Goal: Task Accomplishment & Management: Manage account settings

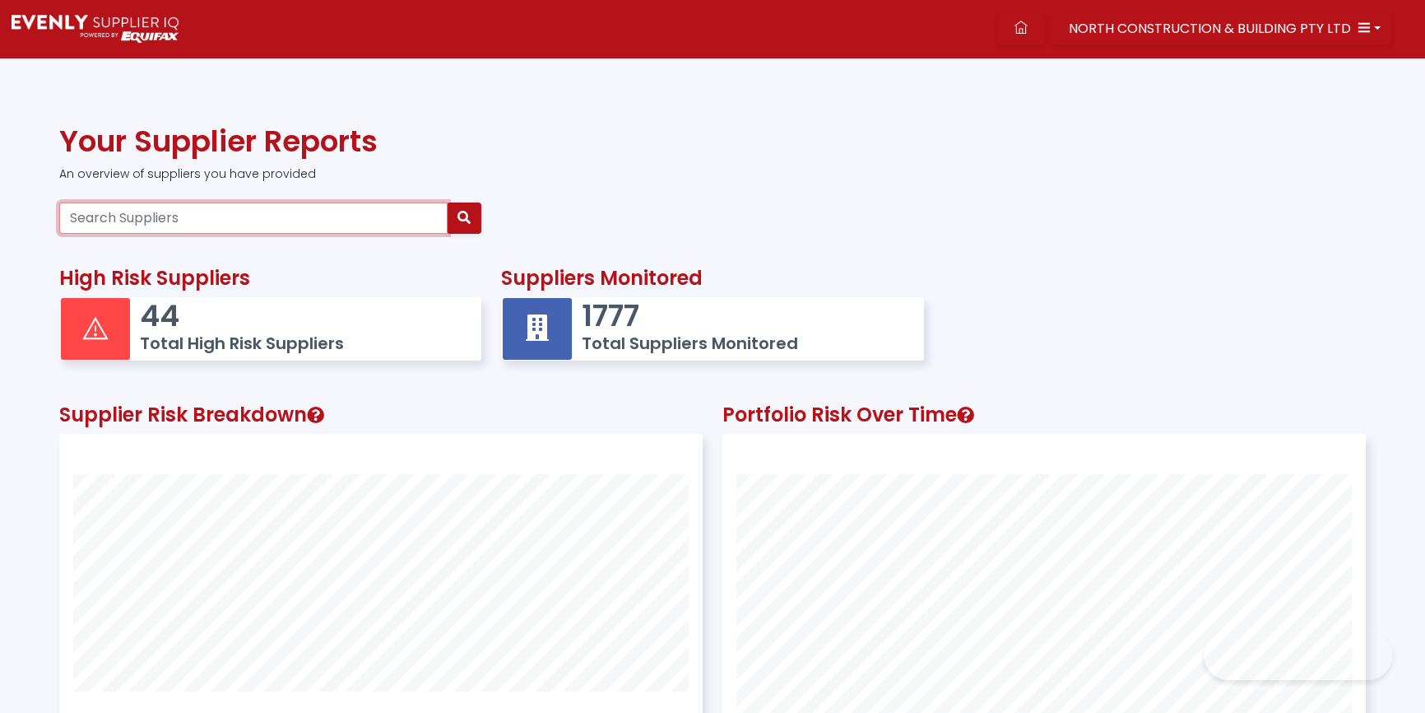
click at [317, 225] on input "Search Suppliers" at bounding box center [253, 217] width 388 height 31
paste input "72 657 768 360"
type input "72 657 768 360"
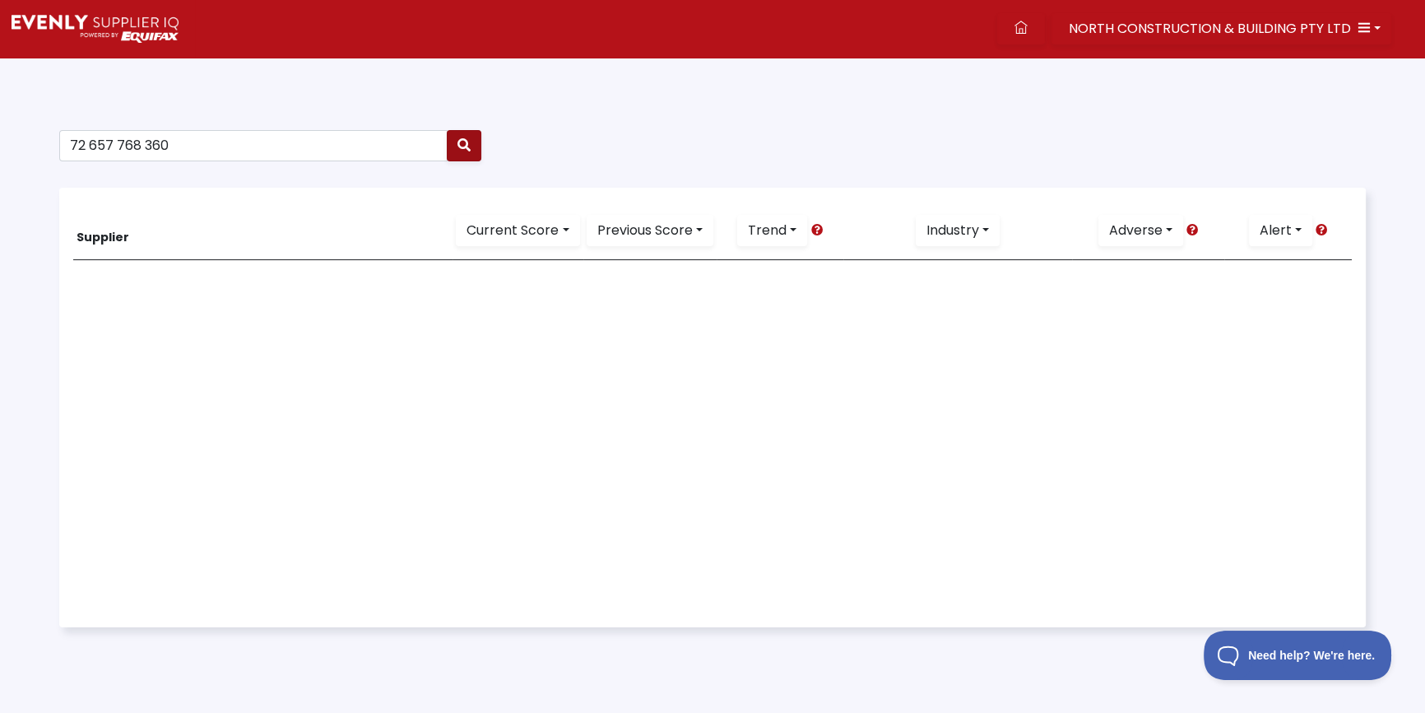
click at [465, 149] on icon "button" at bounding box center [464, 144] width 13 height 13
click at [472, 141] on button "button" at bounding box center [464, 145] width 35 height 31
click at [1113, 24] on span "NORTH CONSTRUCTION & BUILDING PTY LTD" at bounding box center [1210, 28] width 282 height 19
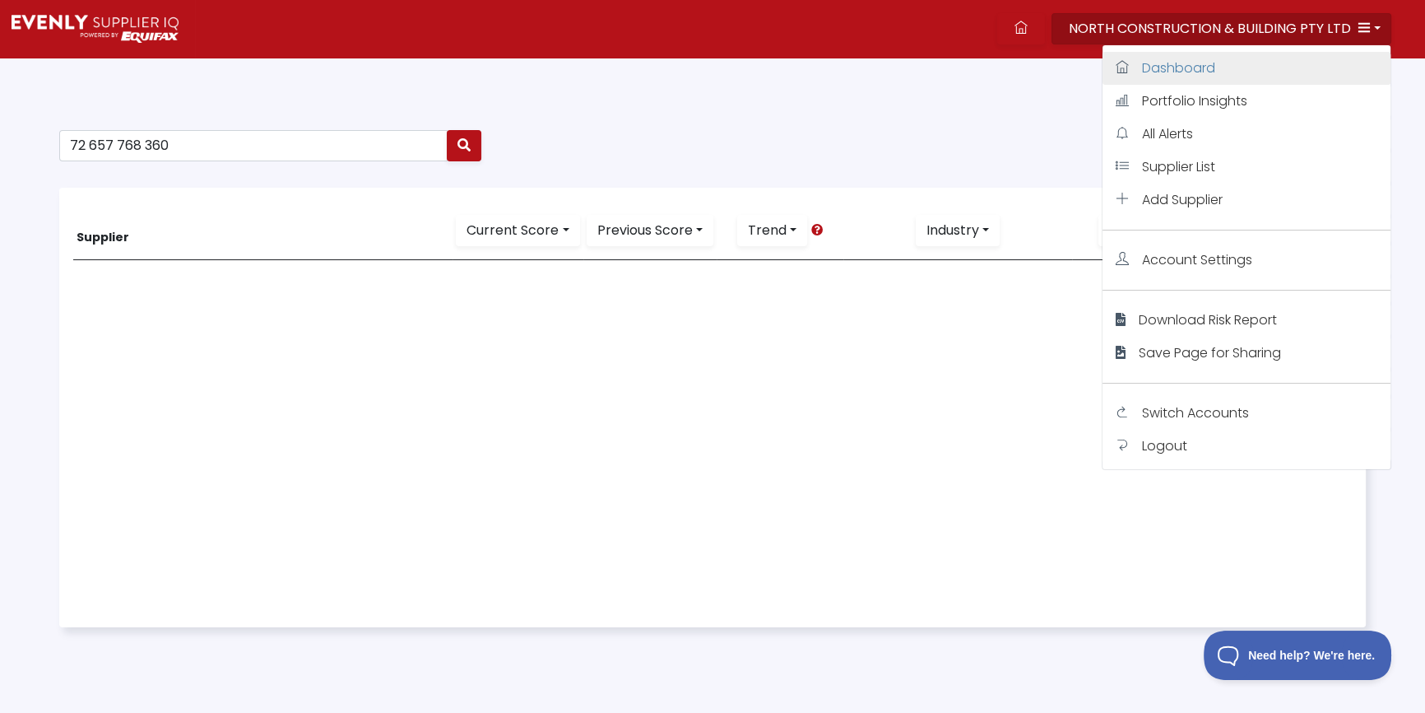
click at [1164, 66] on span "Dashboard" at bounding box center [1178, 67] width 73 height 19
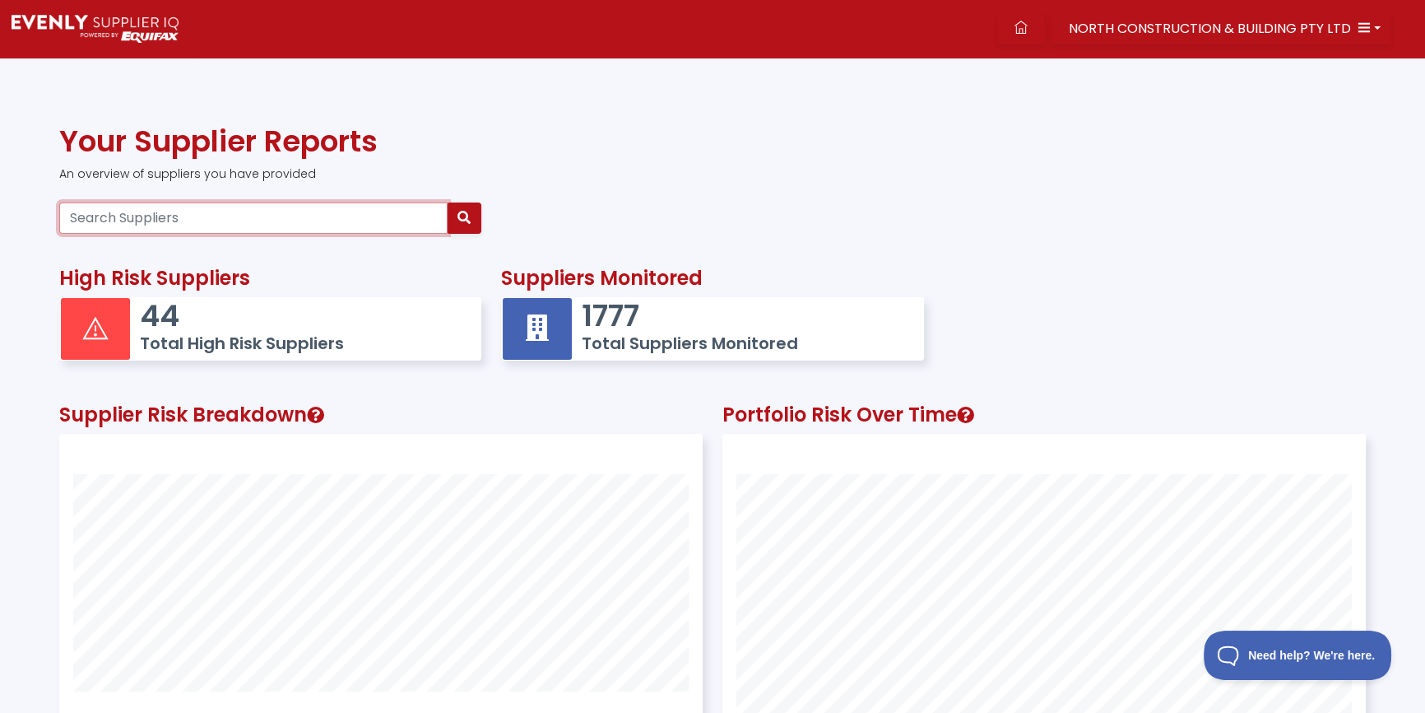
click at [174, 214] on input "Search Suppliers" at bounding box center [253, 217] width 388 height 31
paste input "72 657 768 360"
type input "72 657 768 360"
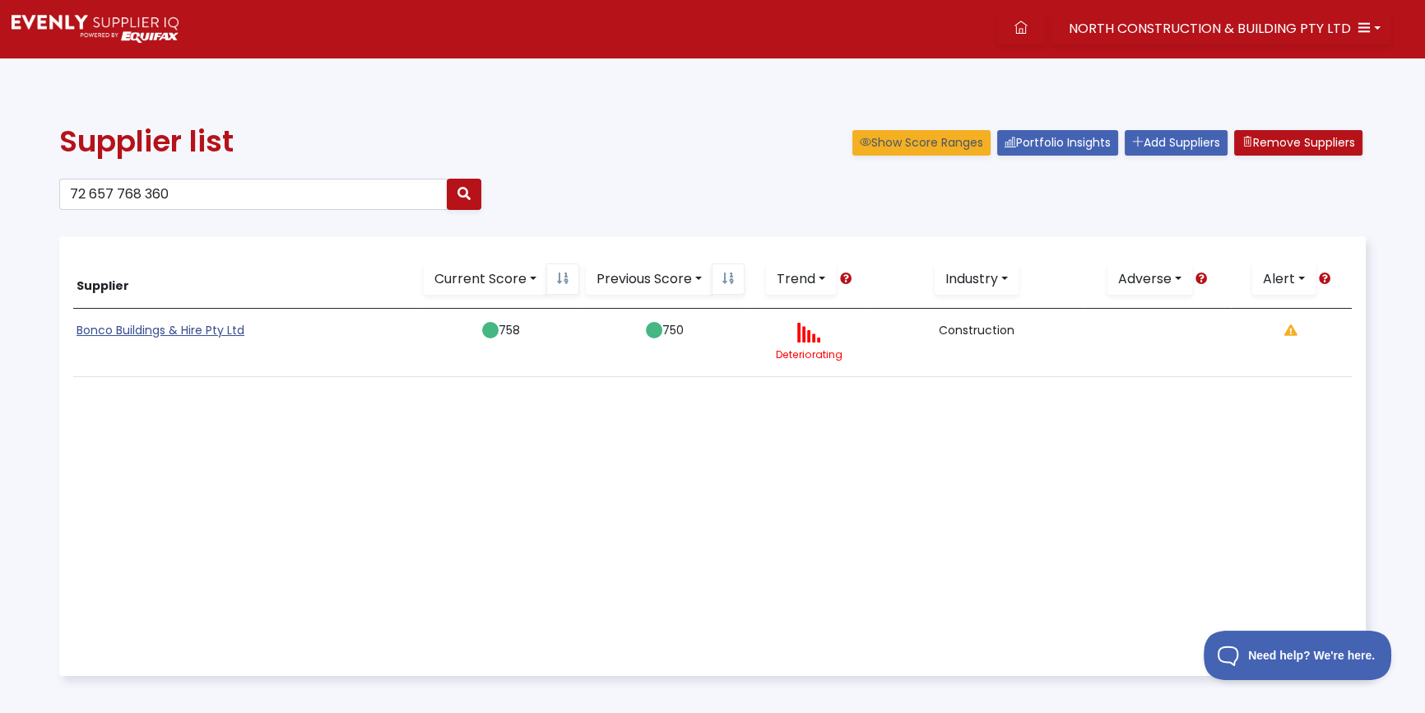
click at [172, 329] on link "Bonco Buildings & Hire Pty Ltd" at bounding box center [161, 330] width 168 height 16
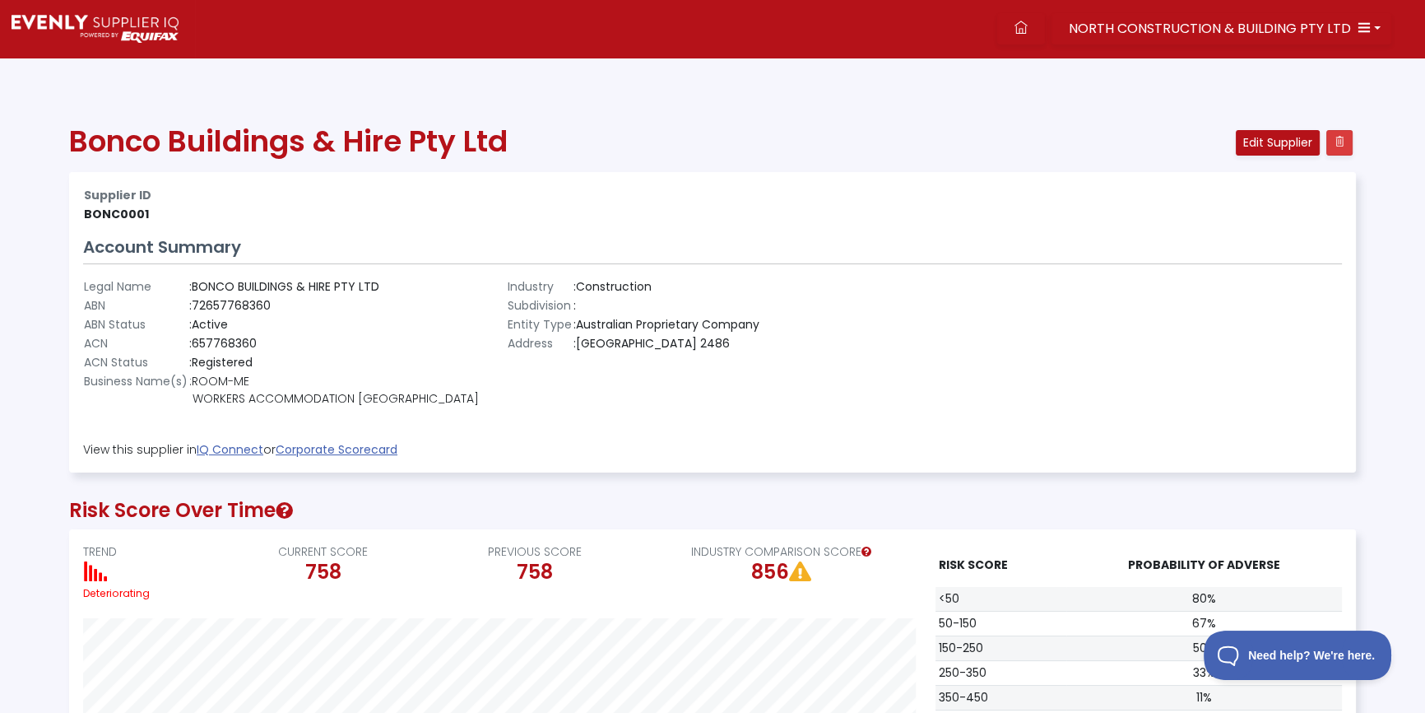
click at [1340, 145] on icon at bounding box center [1340, 142] width 12 height 12
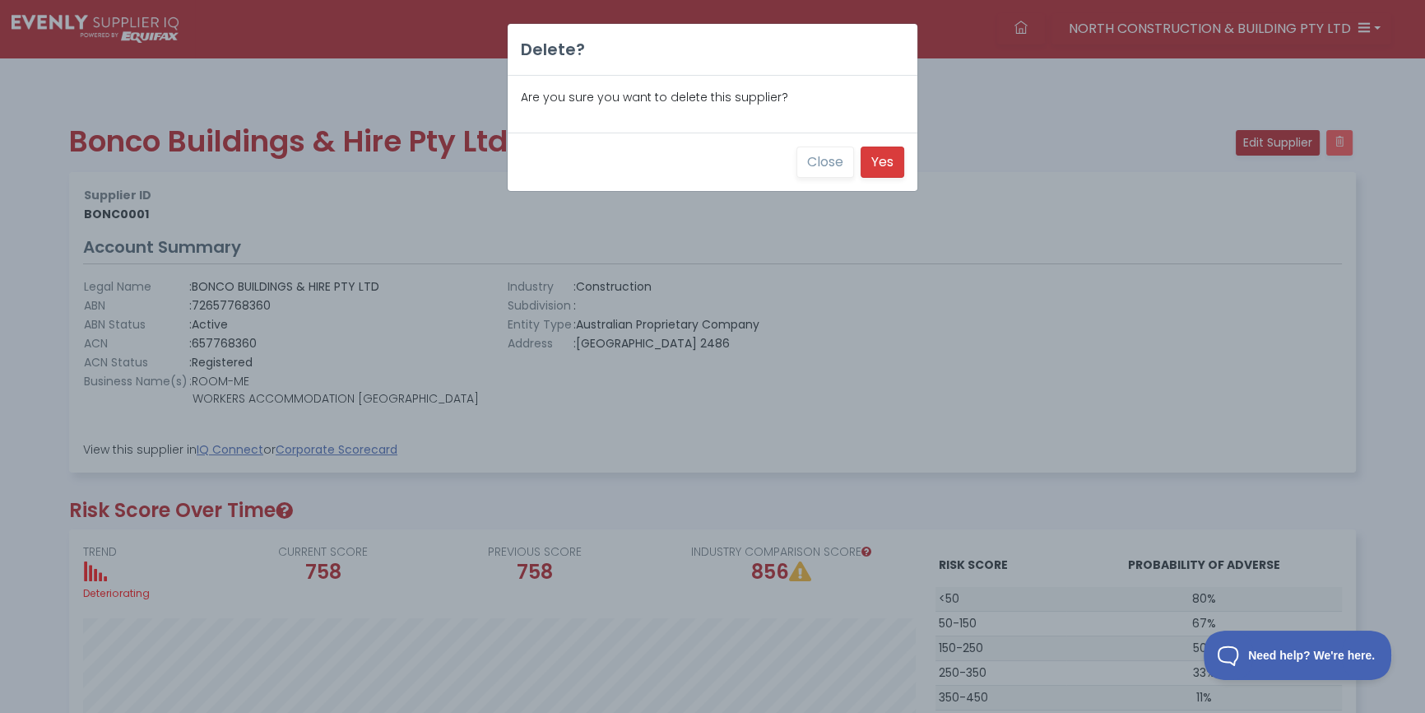
click at [887, 164] on button "Yes" at bounding box center [883, 161] width 44 height 31
